Goal: Check status: Check status

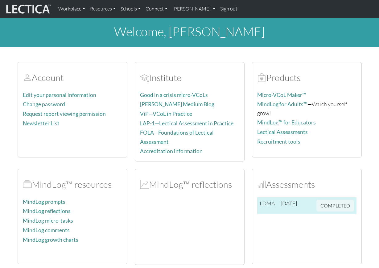
click at [329, 203] on span "COMPLETED" at bounding box center [335, 204] width 38 height 7
click at [269, 205] on td "LDMA" at bounding box center [267, 205] width 21 height 17
click at [269, 201] on td "LDMA" at bounding box center [267, 205] width 21 height 17
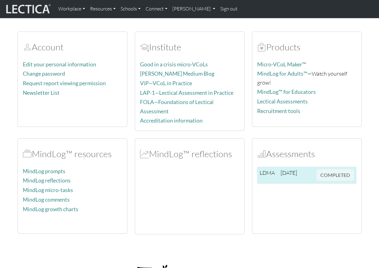
scroll to position [48, 0]
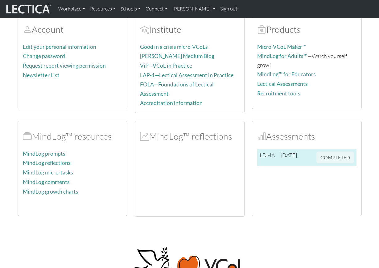
click at [335, 155] on span "COMPLETED" at bounding box center [335, 156] width 38 height 7
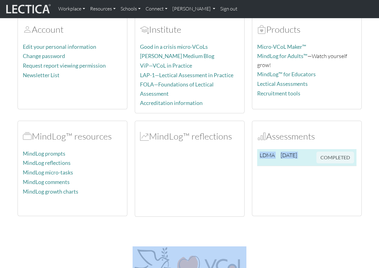
click at [335, 155] on span "COMPLETED" at bounding box center [335, 156] width 38 height 7
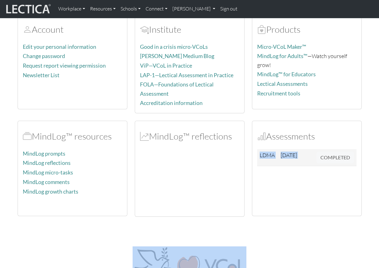
drag, startPoint x: 335, startPoint y: 155, endPoint x: 333, endPoint y: 198, distance: 43.3
click at [334, 162] on td "COMPLETED" at bounding box center [335, 157] width 43 height 17
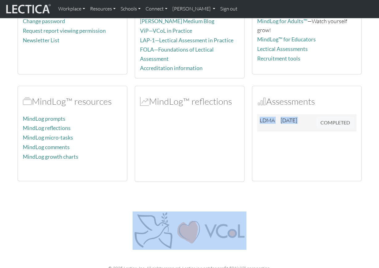
scroll to position [110, 0]
